Goal: Transaction & Acquisition: Purchase product/service

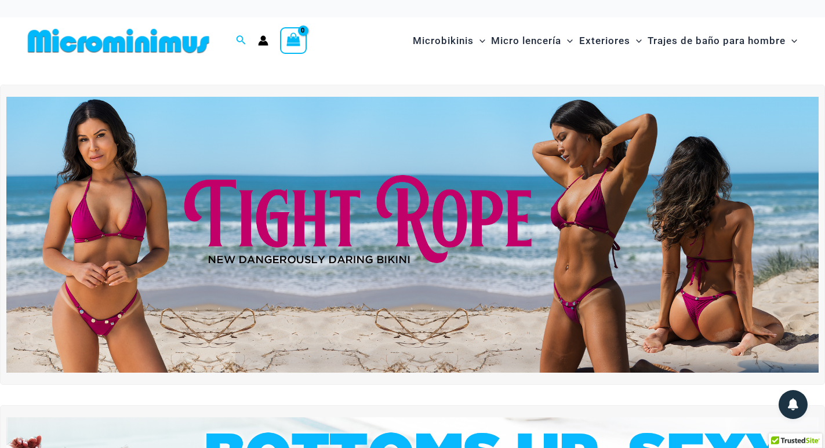
click at [351, 281] on img at bounding box center [412, 235] width 812 height 276
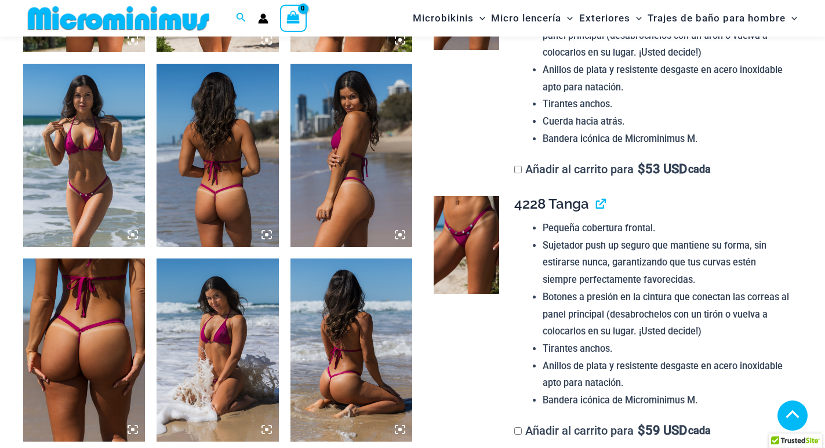
scroll to position [852, 0]
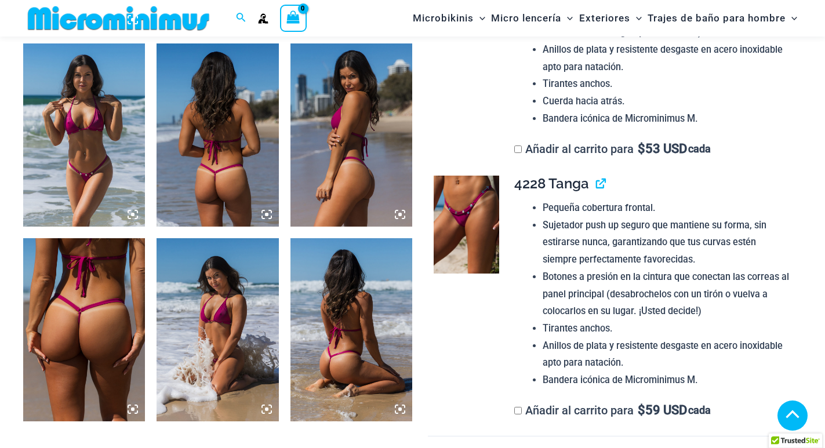
click at [485, 220] on img at bounding box center [465, 225] width 65 height 98
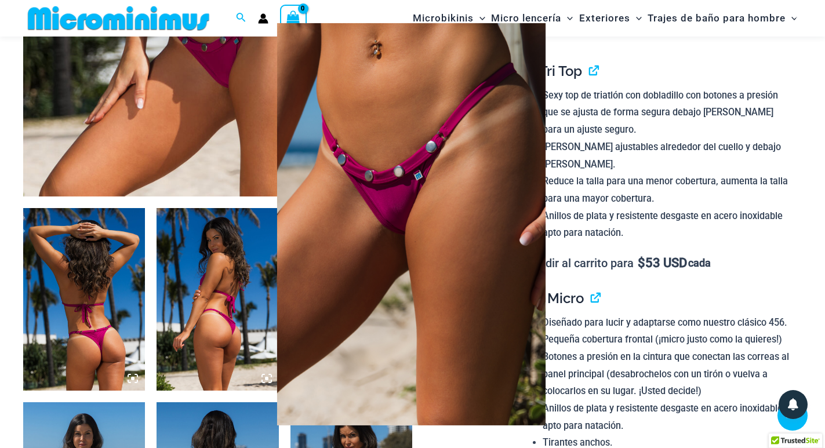
scroll to position [330, 0]
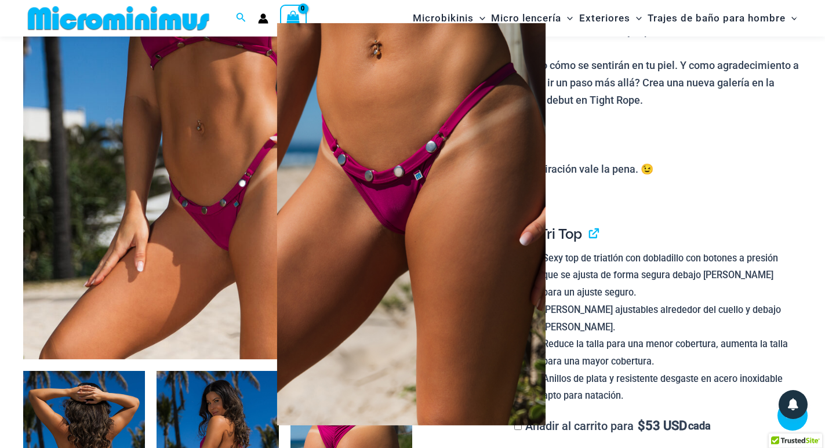
click at [409, 180] on img at bounding box center [411, 224] width 268 height 402
click at [208, 218] on div at bounding box center [412, 224] width 825 height 448
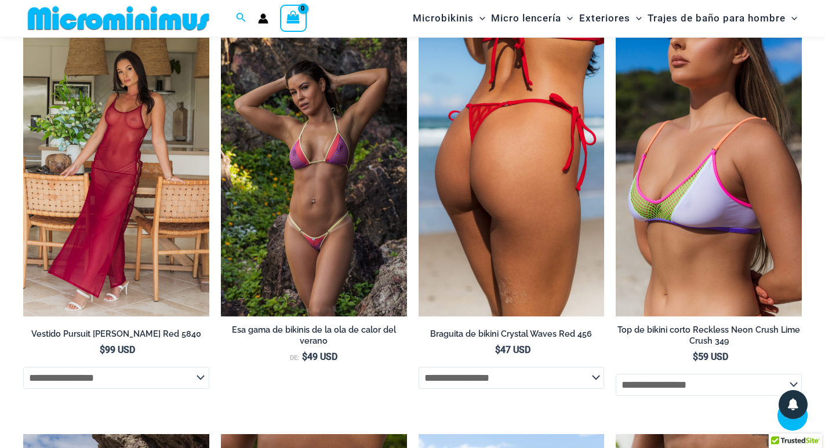
scroll to position [2358, 0]
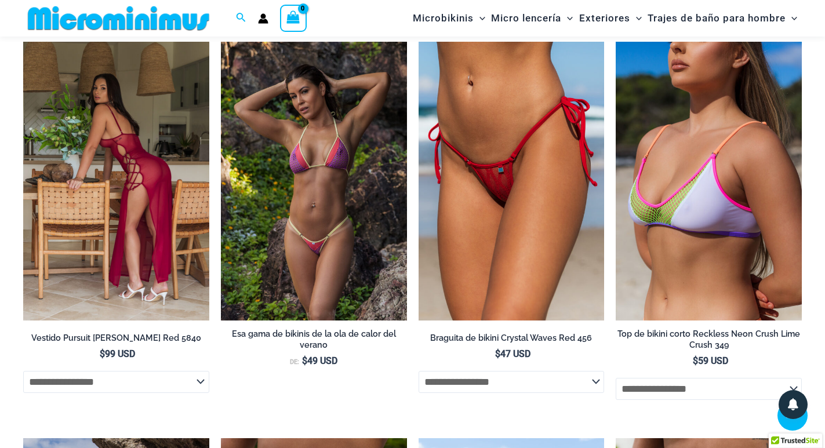
click at [134, 170] on img at bounding box center [116, 181] width 186 height 279
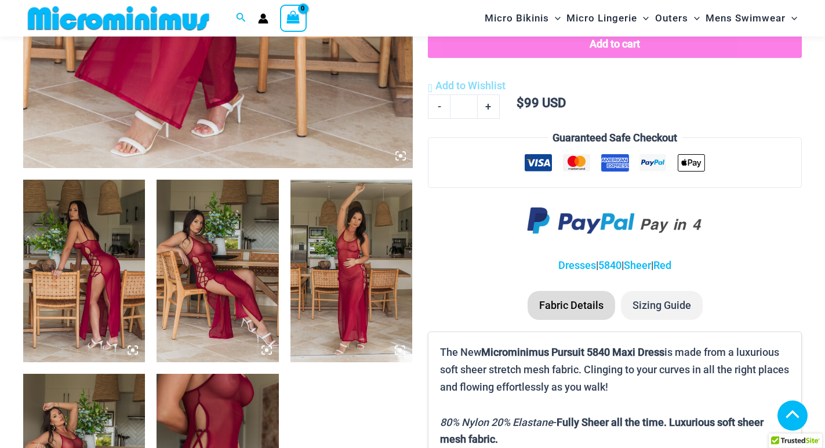
scroll to position [637, 0]
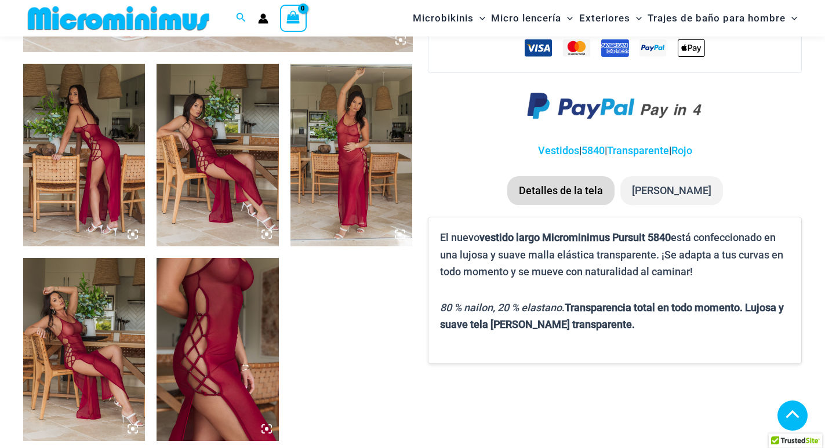
click at [216, 304] on img at bounding box center [217, 349] width 122 height 183
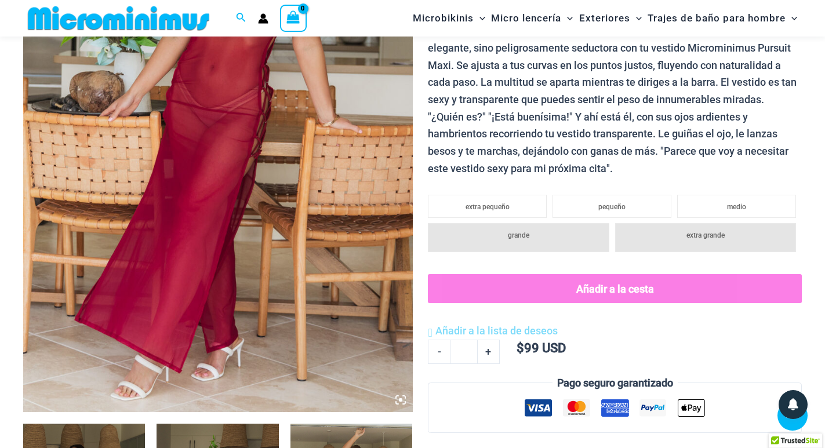
scroll to position [290, 0]
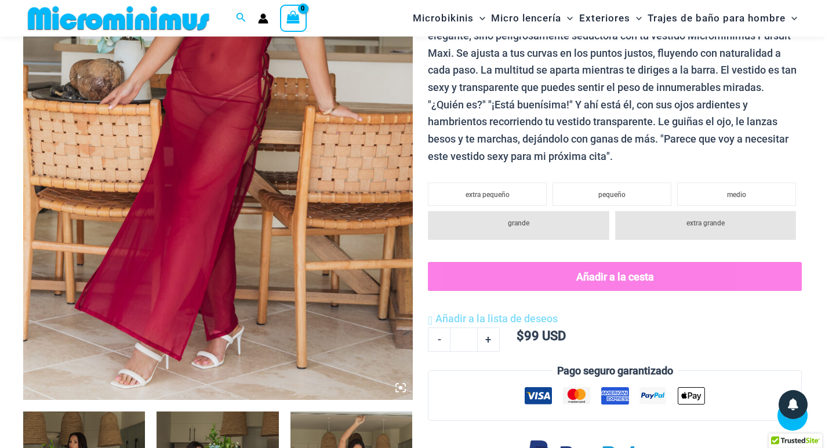
click at [402, 386] on icon at bounding box center [400, 387] width 10 height 10
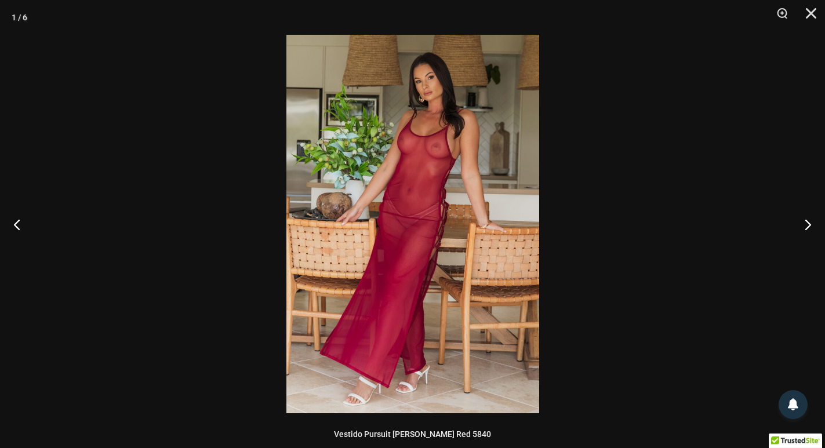
click at [402, 268] on img at bounding box center [412, 224] width 253 height 378
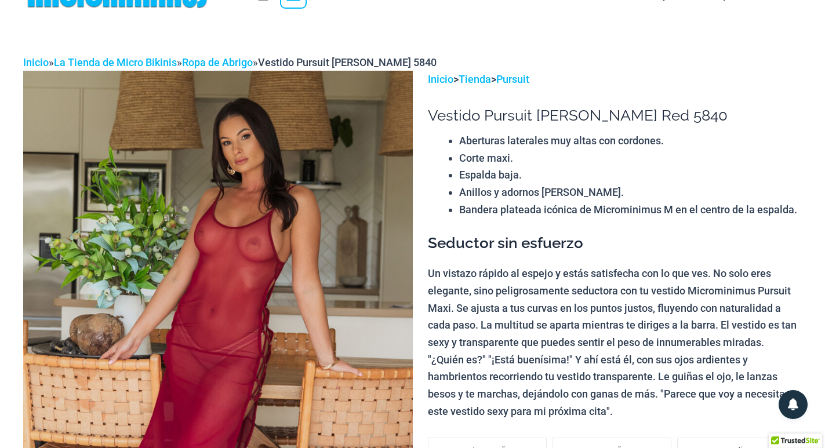
scroll to position [0, 0]
